Goal: Information Seeking & Learning: Check status

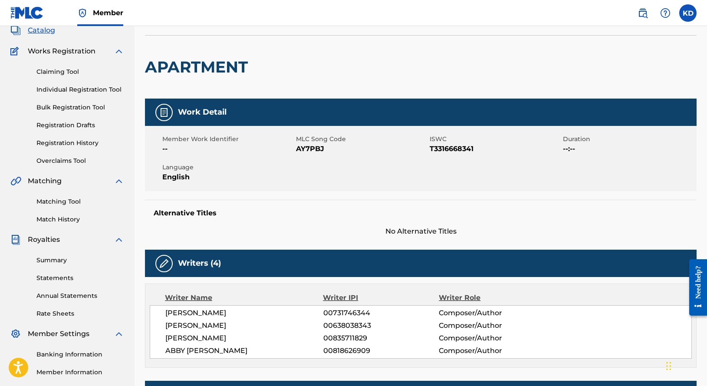
scroll to position [48, 0]
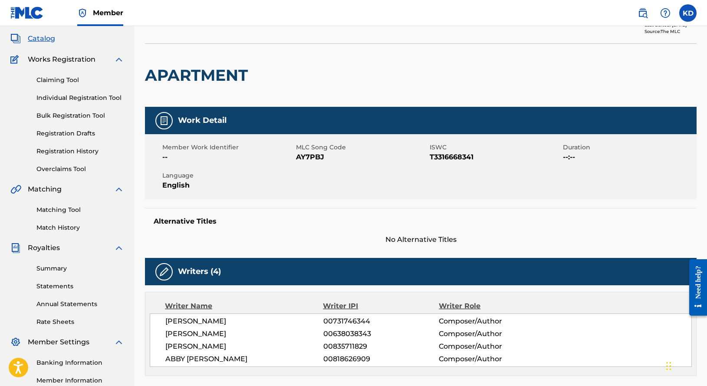
click at [41, 39] on span "Catalog" at bounding box center [41, 38] width 27 height 10
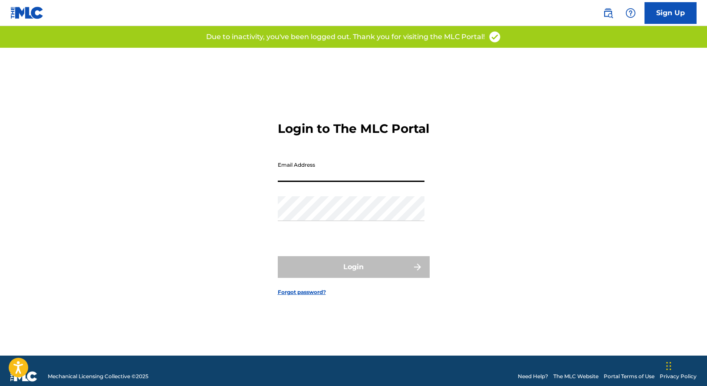
click at [312, 182] on input "Email Address" at bounding box center [351, 169] width 147 height 25
type input "[EMAIL_ADDRESS][DOMAIN_NAME]"
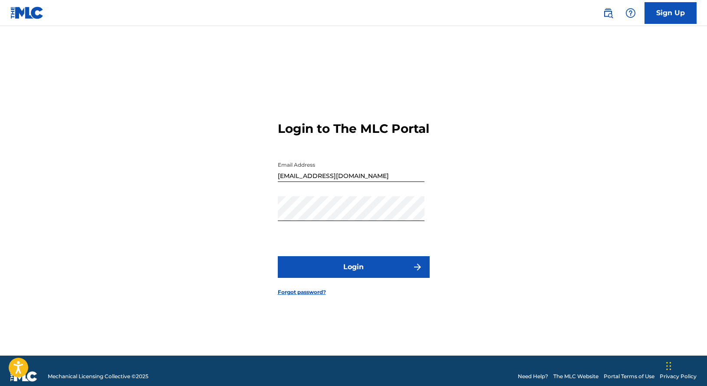
click at [363, 275] on button "Login" at bounding box center [354, 267] width 152 height 22
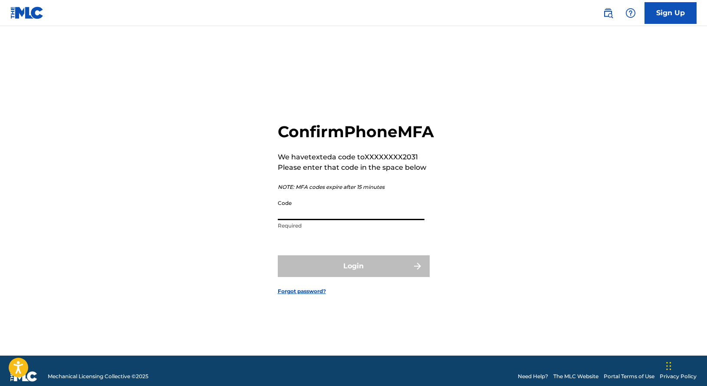
click at [307, 220] on input "Code" at bounding box center [351, 207] width 147 height 25
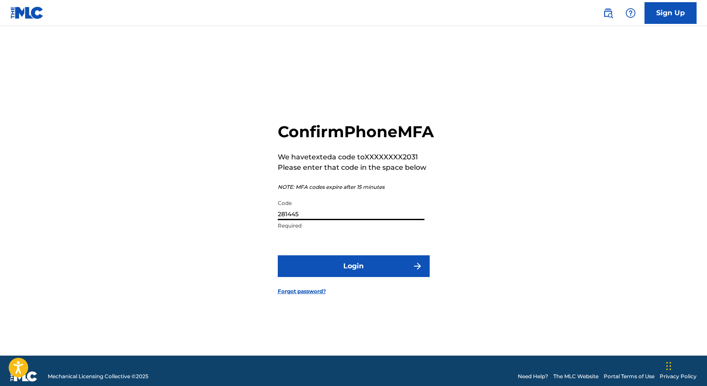
type input "281445"
click at [278, 255] on button "Login" at bounding box center [354, 266] width 152 height 22
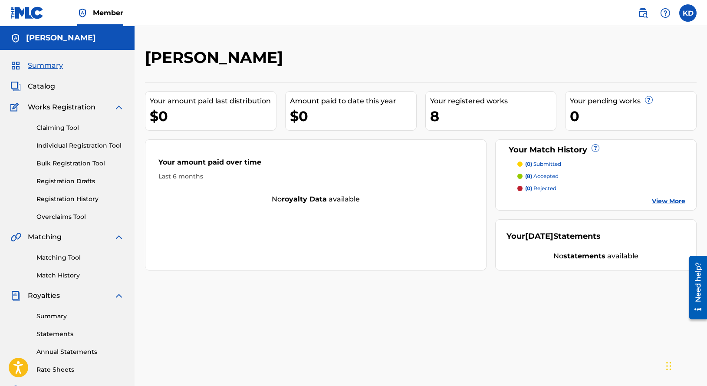
click at [48, 85] on span "Catalog" at bounding box center [41, 86] width 27 height 10
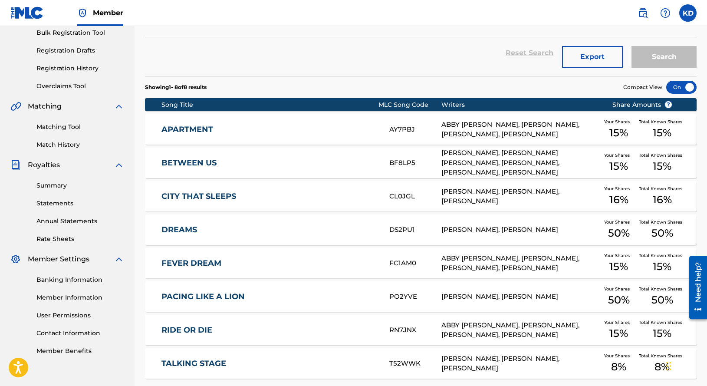
scroll to position [206, 0]
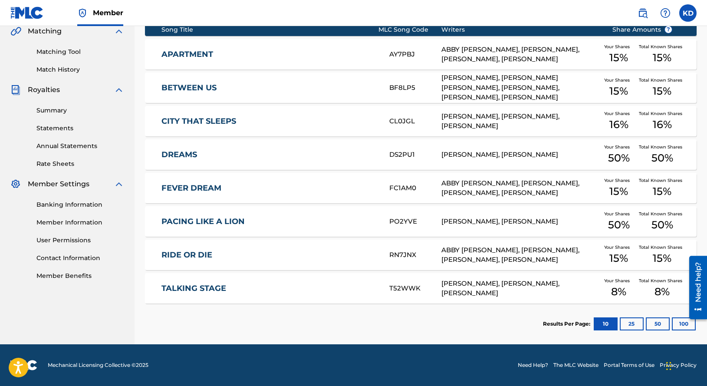
click at [354, 216] on link "PACING LIKE A LION" at bounding box center [269, 221] width 216 height 10
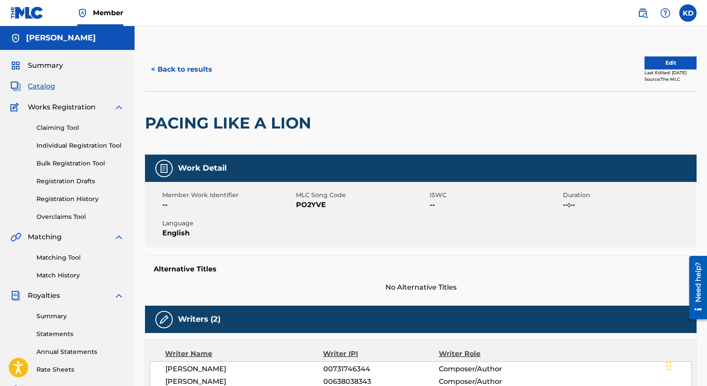
click at [666, 65] on button "Edit" at bounding box center [670, 62] width 52 height 13
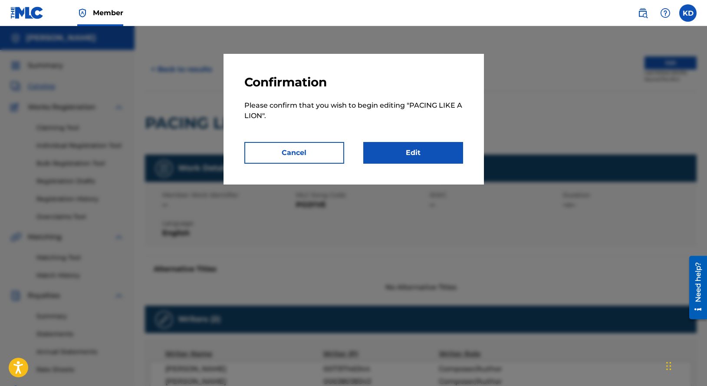
click at [314, 151] on button "Cancel" at bounding box center [294, 153] width 100 height 22
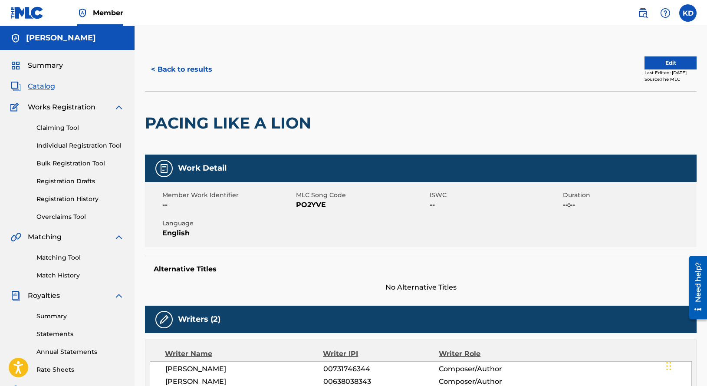
click at [42, 66] on span "Summary" at bounding box center [45, 65] width 35 height 10
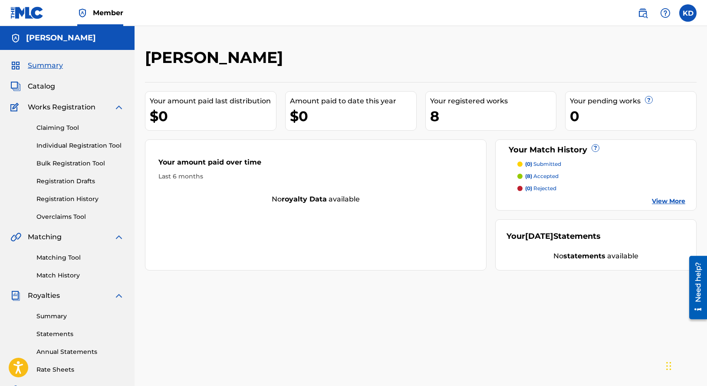
click at [348, 101] on div "Amount paid to date this year" at bounding box center [353, 101] width 126 height 10
click at [225, 96] on div "Your amount paid last distribution" at bounding box center [213, 101] width 126 height 10
drag, startPoint x: 225, startPoint y: 96, endPoint x: 223, endPoint y: 108, distance: 12.3
click at [225, 96] on div "Your amount paid last distribution" at bounding box center [213, 101] width 126 height 10
click at [505, 110] on div "8" at bounding box center [493, 116] width 126 height 20
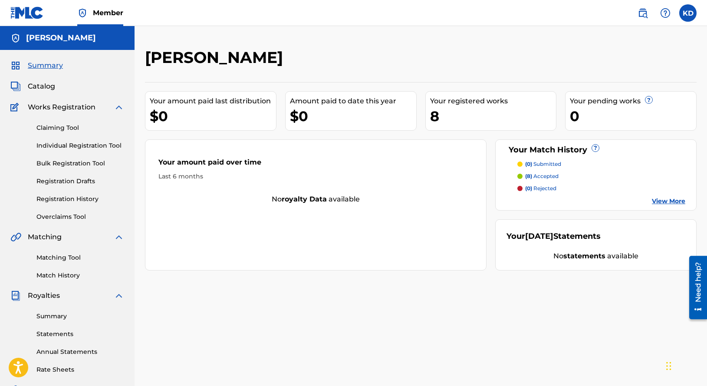
click at [505, 110] on div "8" at bounding box center [493, 116] width 126 height 20
click at [541, 177] on p "(8) accepted" at bounding box center [541, 176] width 33 height 8
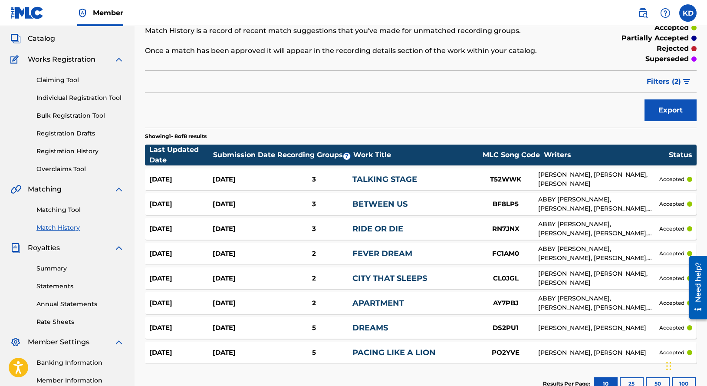
scroll to position [112, 0]
